Goal: Check status: Check status

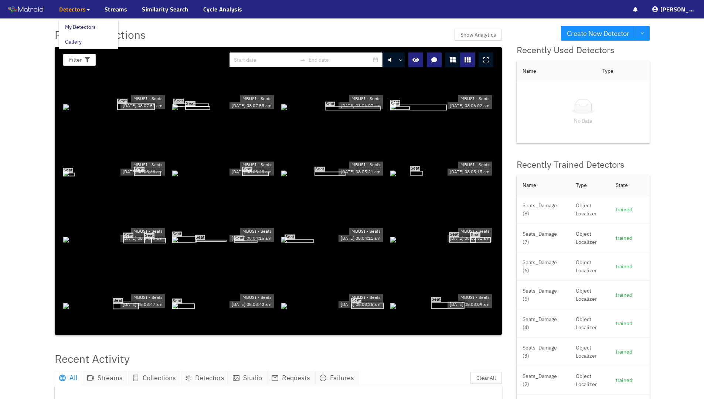
click at [79, 13] on span "Detectors" at bounding box center [72, 9] width 27 height 9
click at [82, 26] on link "My Detectors" at bounding box center [80, 27] width 31 height 15
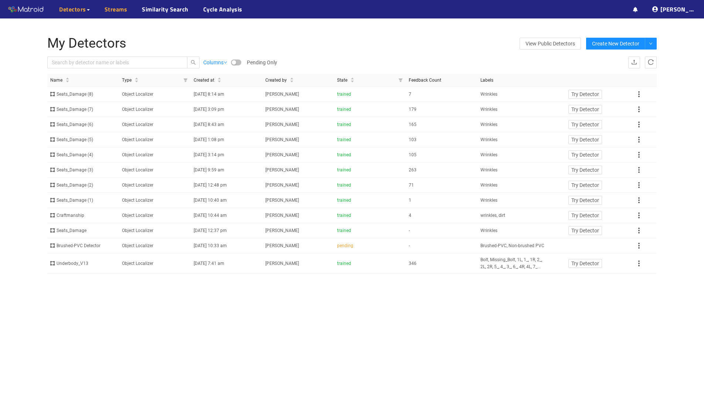
click at [105, 11] on link "Streams" at bounding box center [116, 9] width 23 height 9
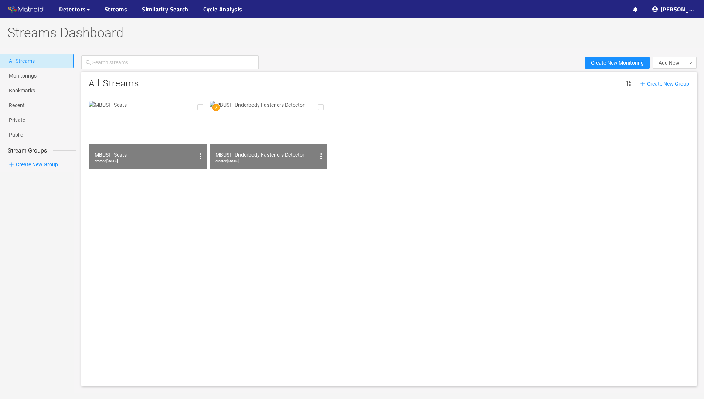
click at [149, 119] on img at bounding box center [148, 135] width 118 height 68
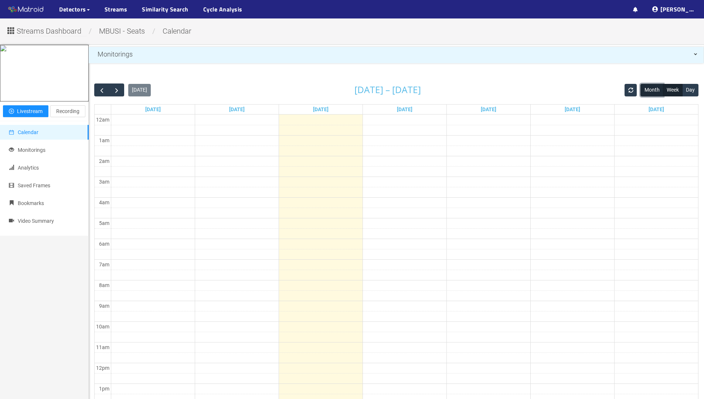
click at [650, 90] on button "Month" at bounding box center [651, 90] width 23 height 13
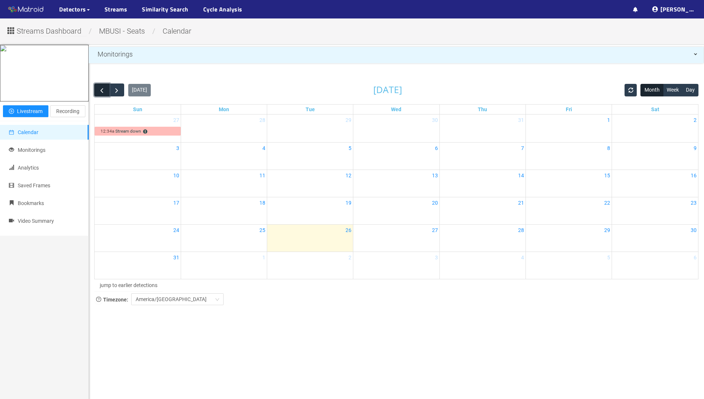
click at [96, 88] on button "button" at bounding box center [101, 89] width 15 height 13
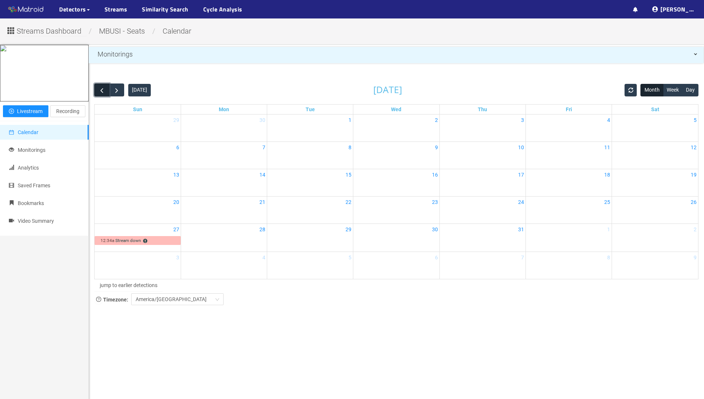
click at [96, 88] on button "button" at bounding box center [101, 89] width 15 height 13
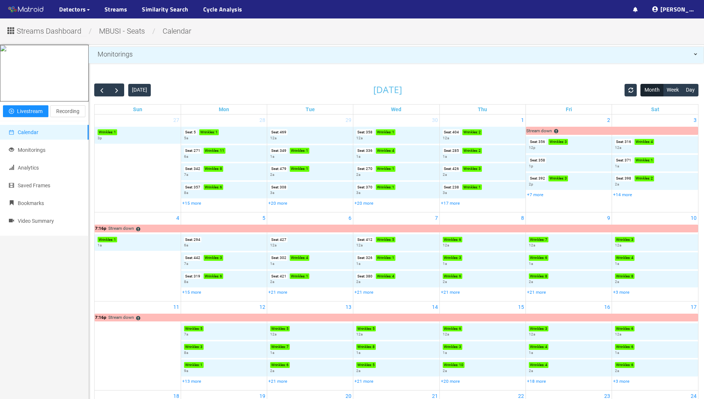
click at [405, 272] on link "Seat : 380 Wrinkles : 4 2a" at bounding box center [396, 279] width 86 height 17
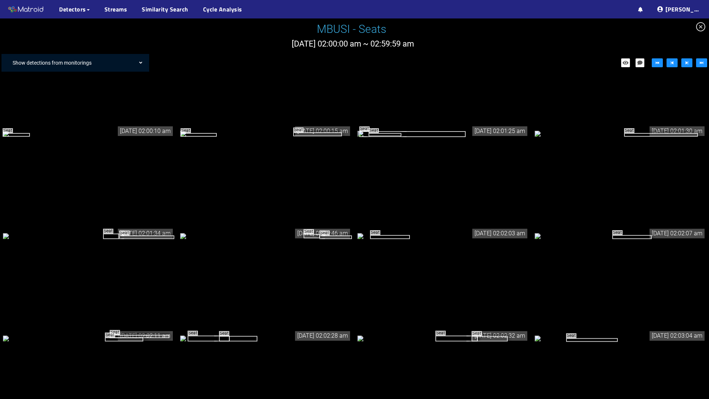
click at [82, 64] on div "Show detections from monitorings" at bounding box center [79, 62] width 140 height 15
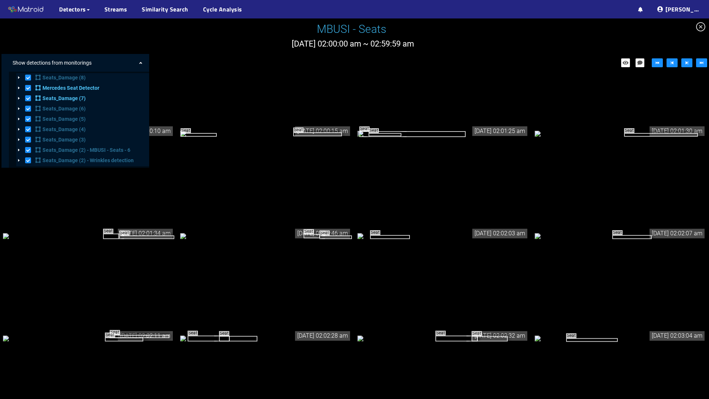
click at [27, 88] on span at bounding box center [28, 88] width 6 height 6
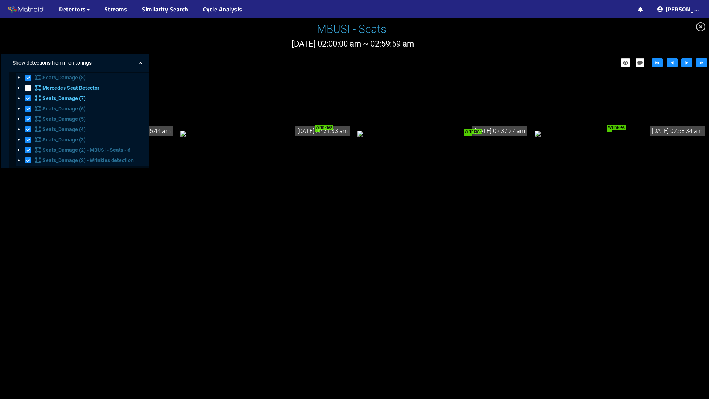
click at [91, 58] on div "Show detections from monitorings" at bounding box center [79, 62] width 140 height 15
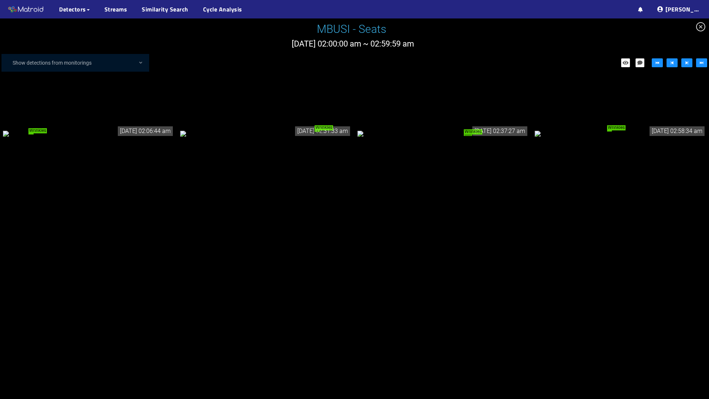
click at [328, 129] on div "Wrinkles" at bounding box center [265, 133] width 171 height 8
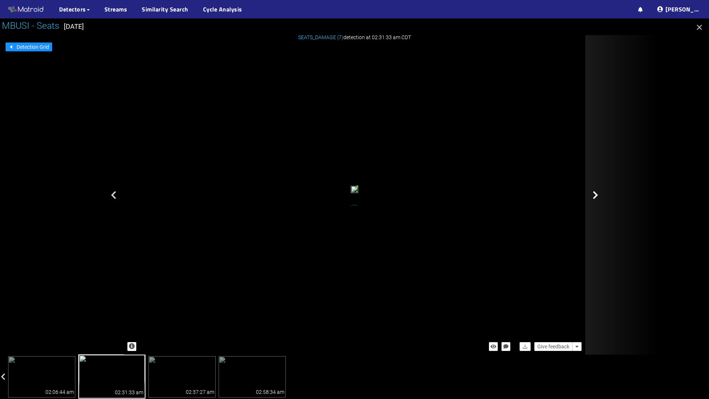
click at [603, 193] on div at bounding box center [623, 195] width 74 height 320
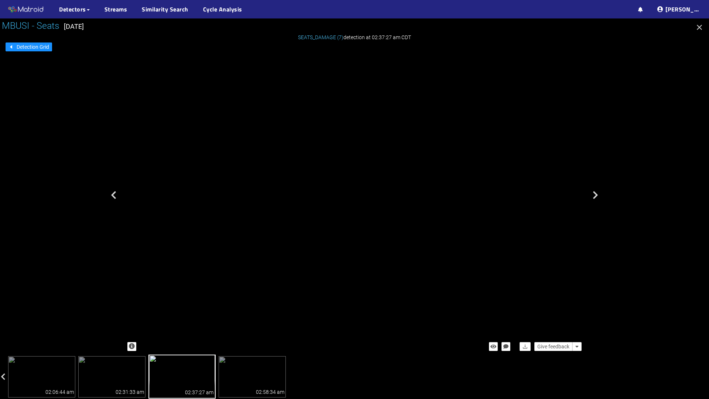
drag, startPoint x: 434, startPoint y: 277, endPoint x: 430, endPoint y: 197, distance: 80.6
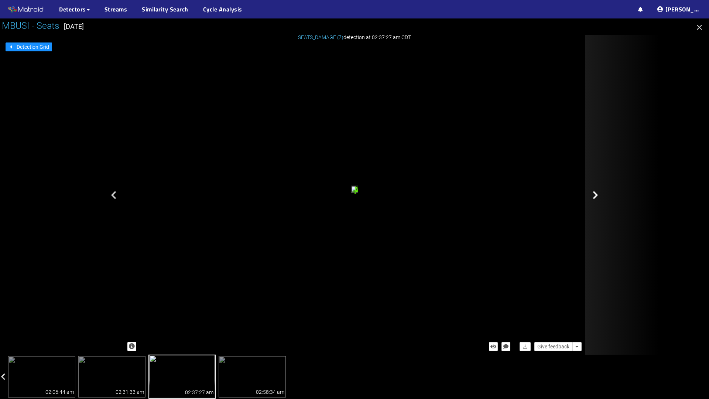
click at [594, 194] on icon at bounding box center [596, 195] width 6 height 9
click at [594, 191] on icon at bounding box center [596, 195] width 6 height 9
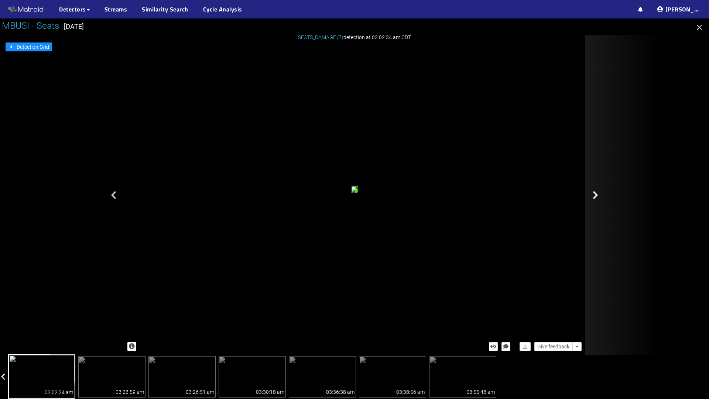
click at [600, 192] on div at bounding box center [623, 195] width 74 height 320
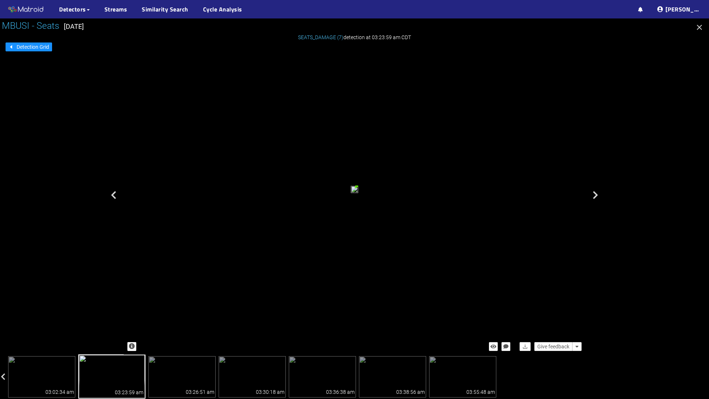
click at [600, 192] on div at bounding box center [623, 195] width 74 height 320
drag, startPoint x: 452, startPoint y: 272, endPoint x: 451, endPoint y: 219, distance: 52.1
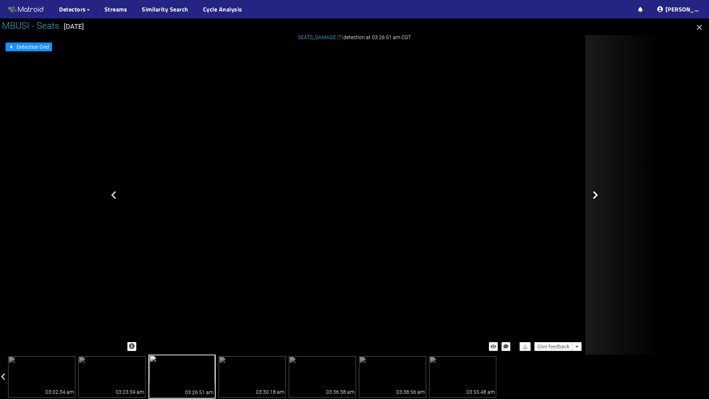
click at [603, 200] on div at bounding box center [623, 195] width 74 height 320
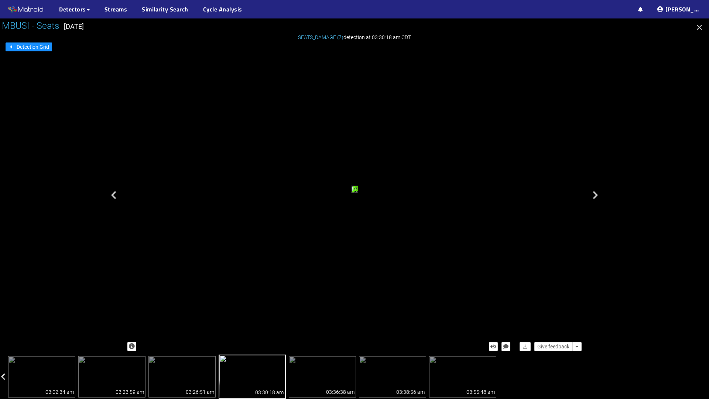
click at [603, 200] on div at bounding box center [623, 195] width 74 height 320
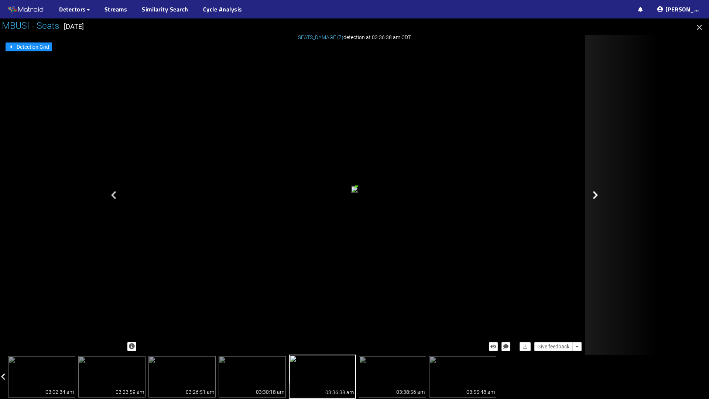
click at [598, 201] on div at bounding box center [623, 195] width 74 height 320
click at [597, 192] on icon at bounding box center [596, 195] width 6 height 9
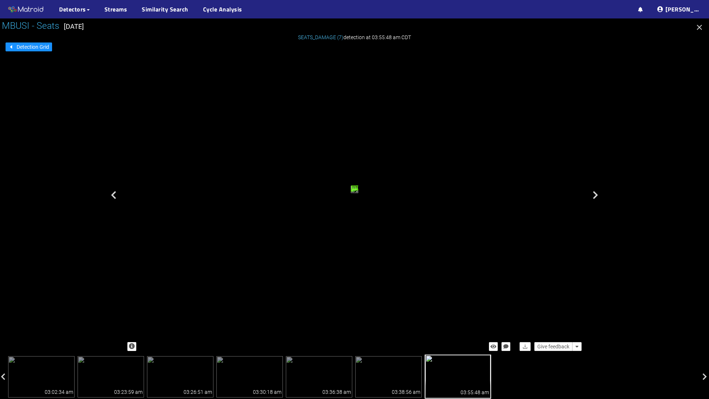
click at [597, 192] on icon at bounding box center [596, 195] width 6 height 9
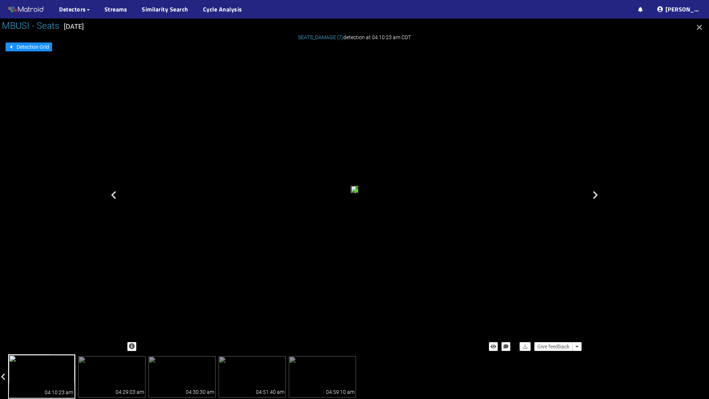
click at [597, 192] on icon at bounding box center [596, 195] width 6 height 9
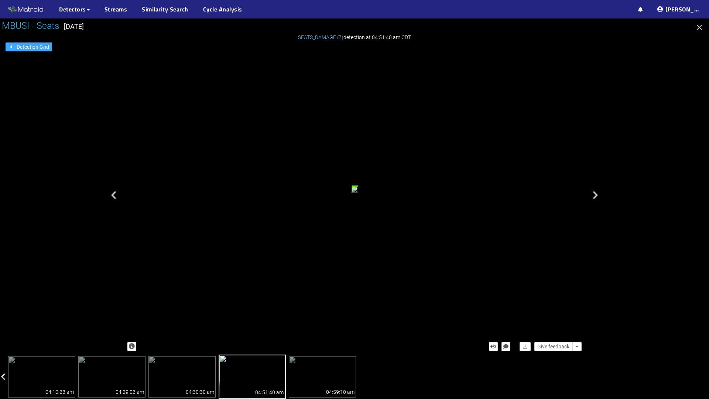
click at [42, 47] on span "Detection Grid" at bounding box center [33, 47] width 33 height 8
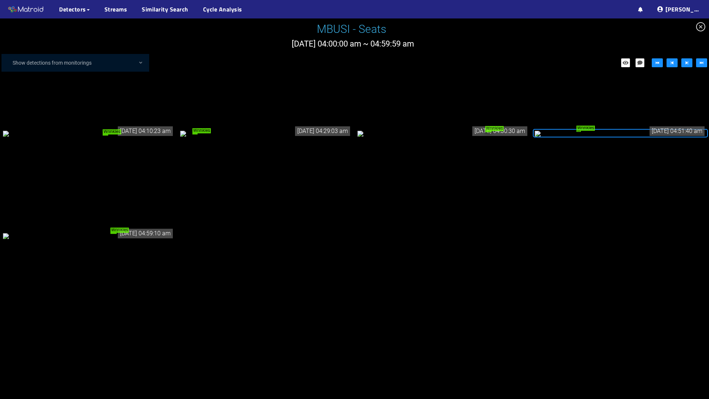
click at [458, 137] on div "Wrinkles" at bounding box center [443, 133] width 171 height 8
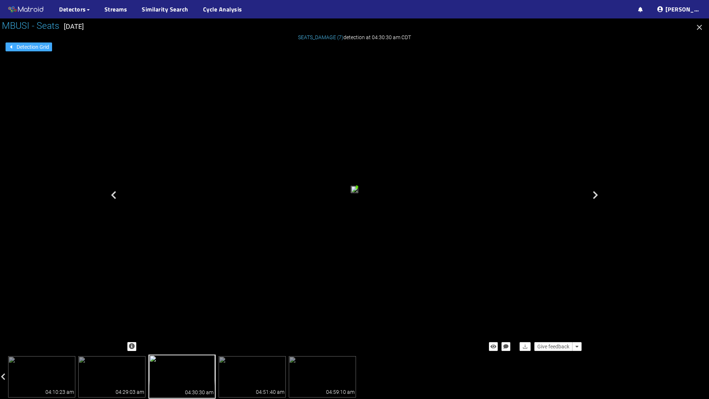
click at [35, 49] on span "Detection Grid" at bounding box center [33, 47] width 33 height 8
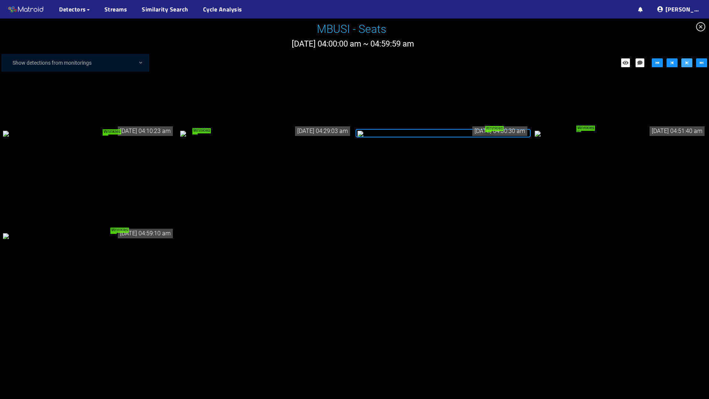
click at [684, 63] on button "button" at bounding box center [687, 62] width 11 height 9
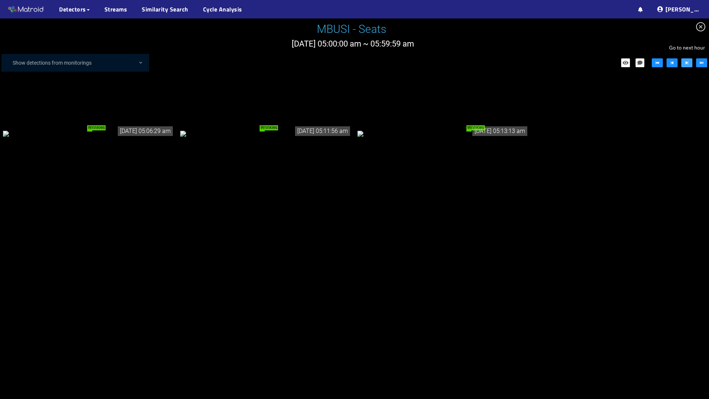
click at [684, 63] on button "button" at bounding box center [687, 62] width 11 height 9
